Goal: Find specific page/section: Find specific page/section

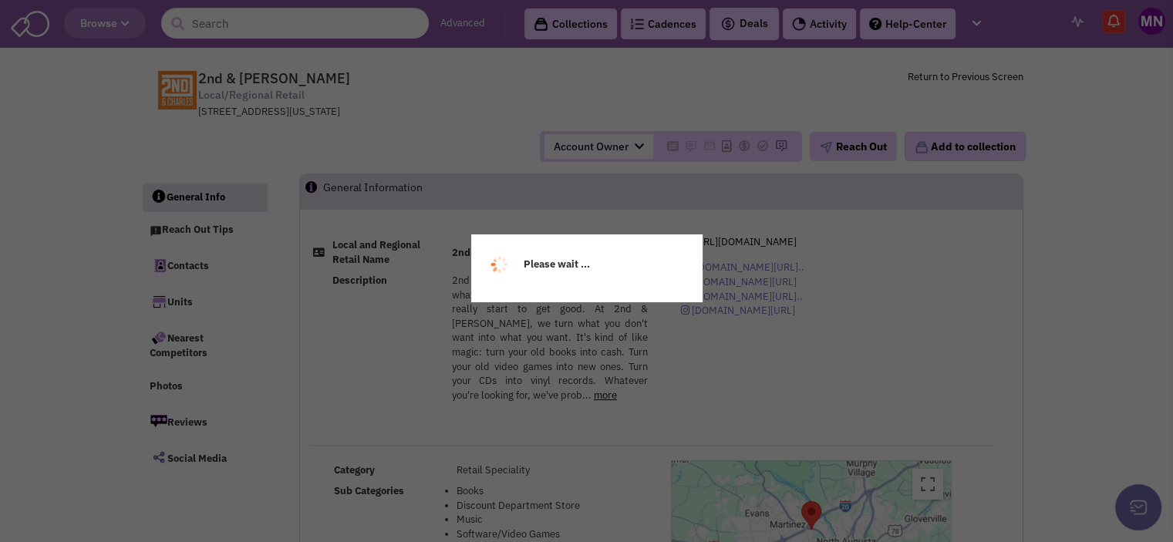
select select
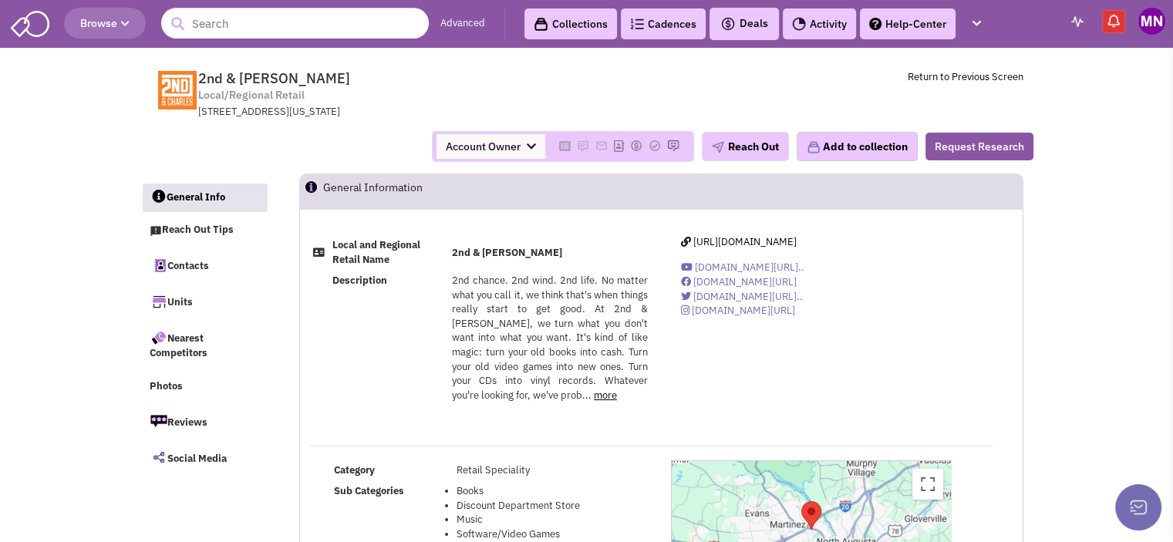
select select
click at [799, 29] on img at bounding box center [799, 24] width 14 height 14
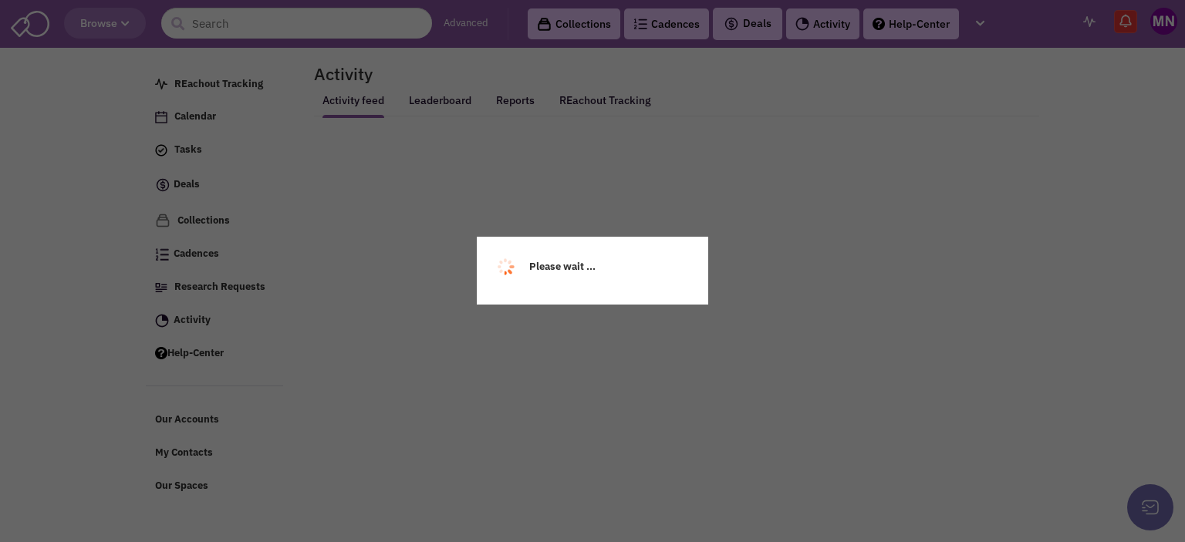
select select
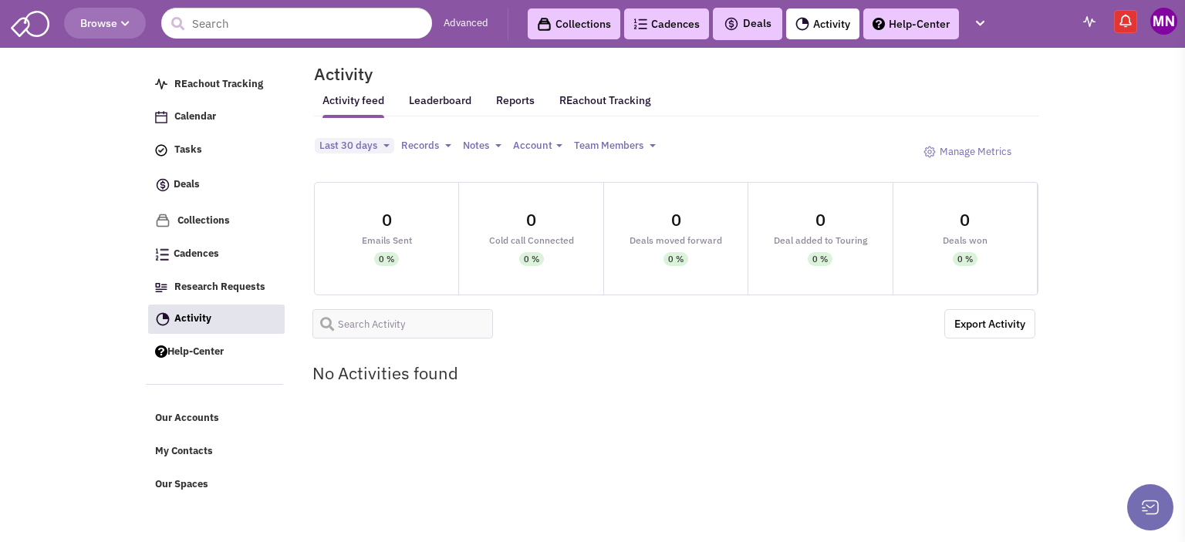
select select
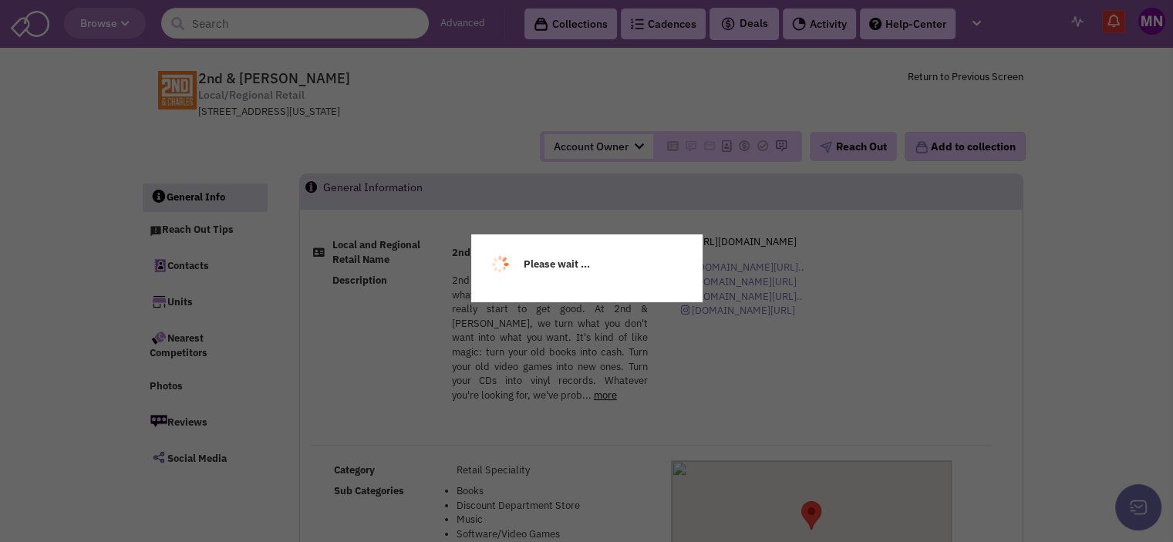
select select
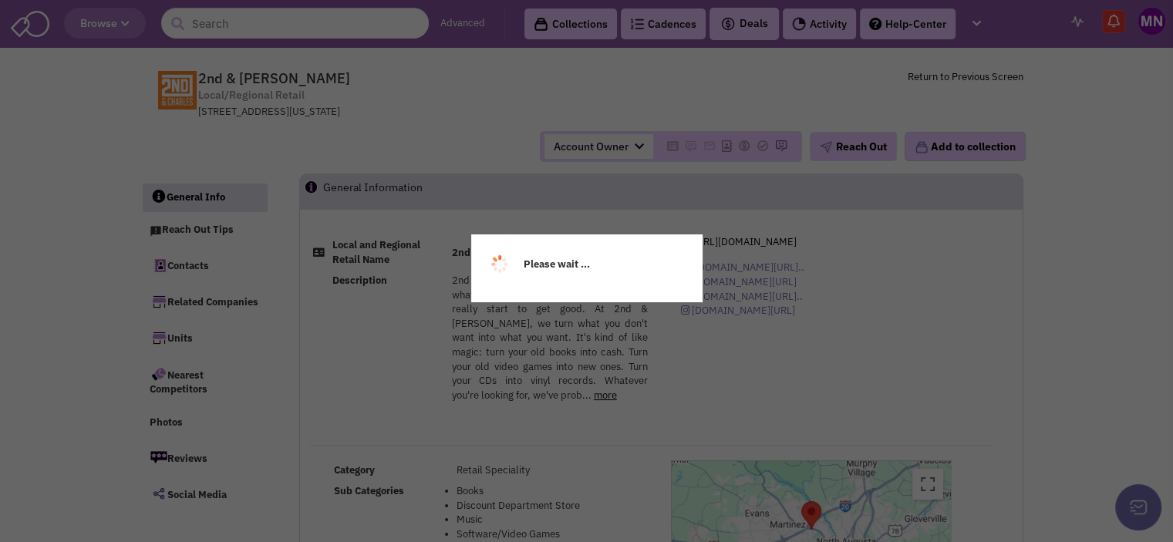
select select
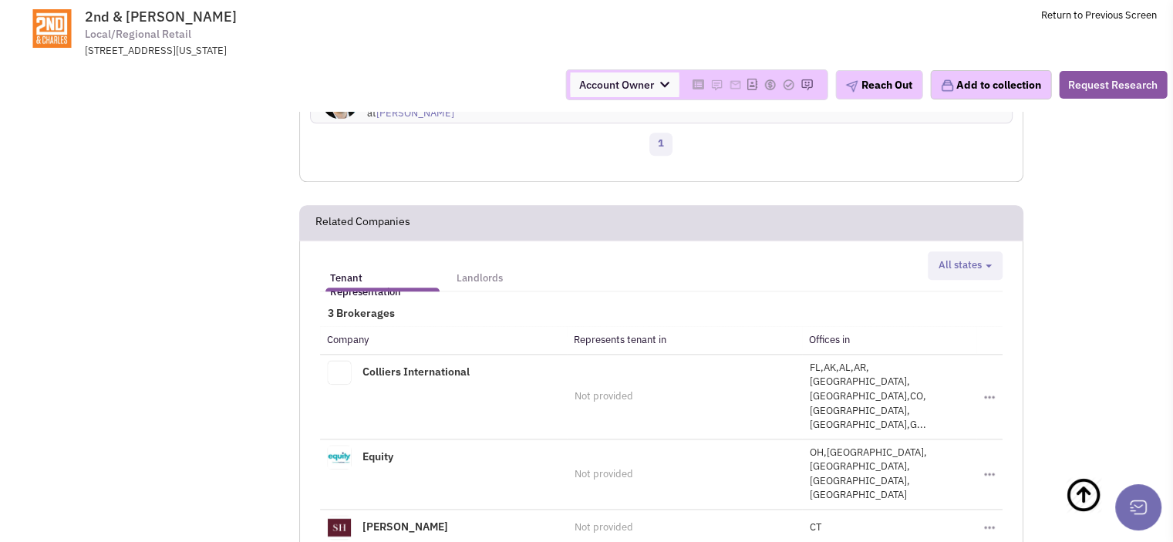
scroll to position [1702, 0]
